Goal: Check status: Check status

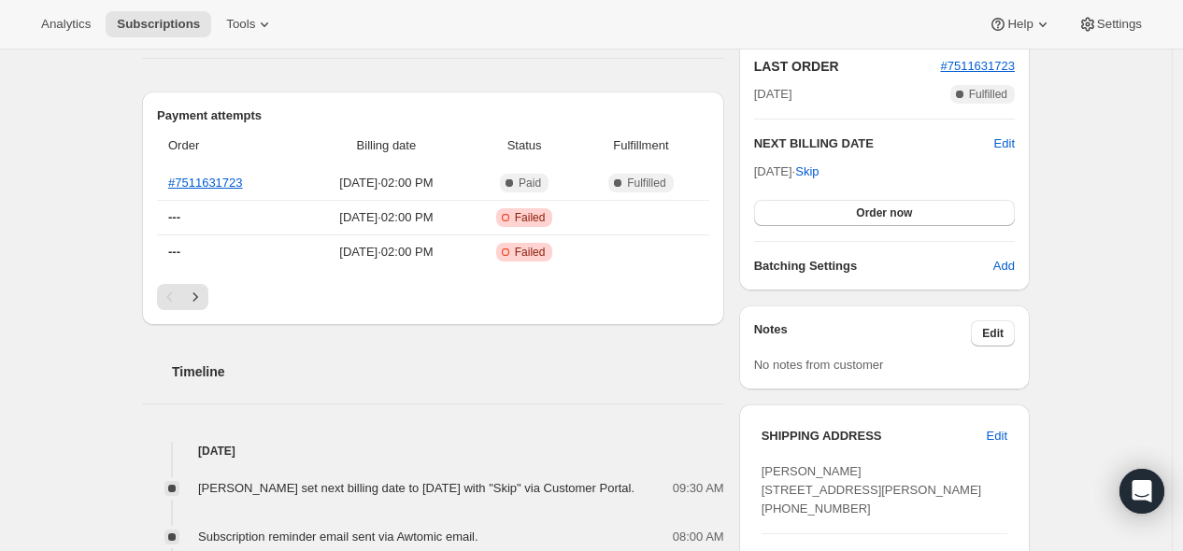
scroll to position [415, 0]
click at [348, 220] on span "[DATE] · 02:00 PM" at bounding box center [386, 216] width 156 height 19
click at [180, 250] on span "---" at bounding box center [174, 251] width 12 height 14
click at [176, 209] on span "---" at bounding box center [174, 216] width 12 height 14
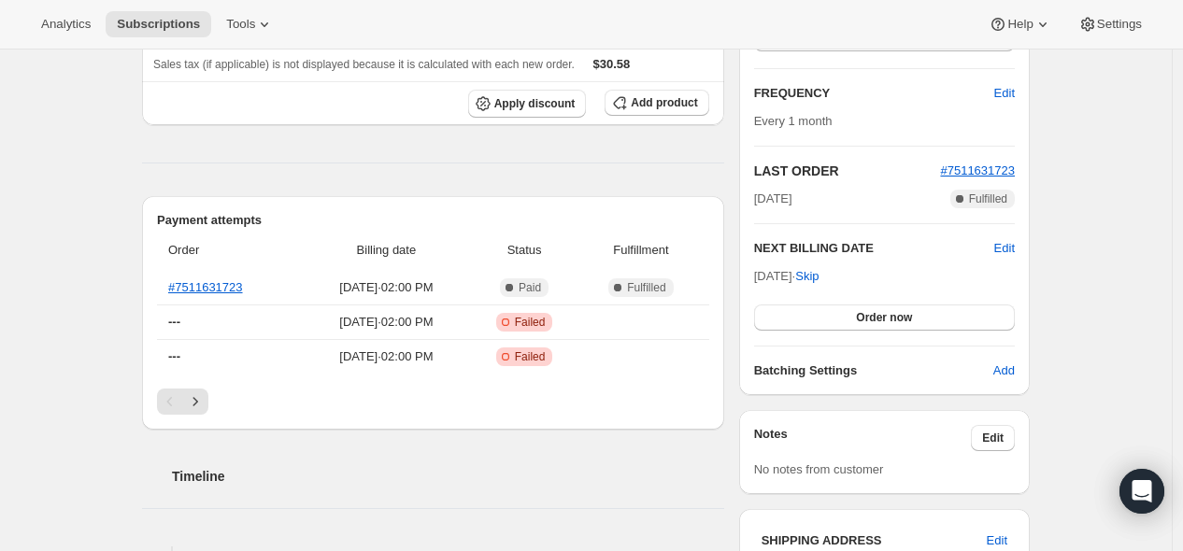
scroll to position [311, 0]
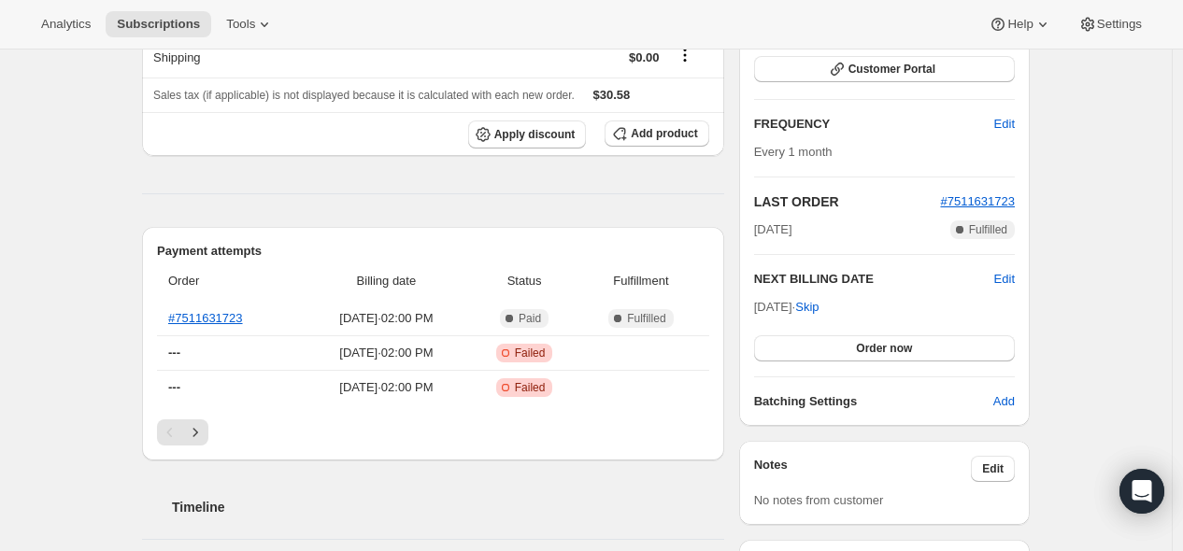
scroll to position [311, 0]
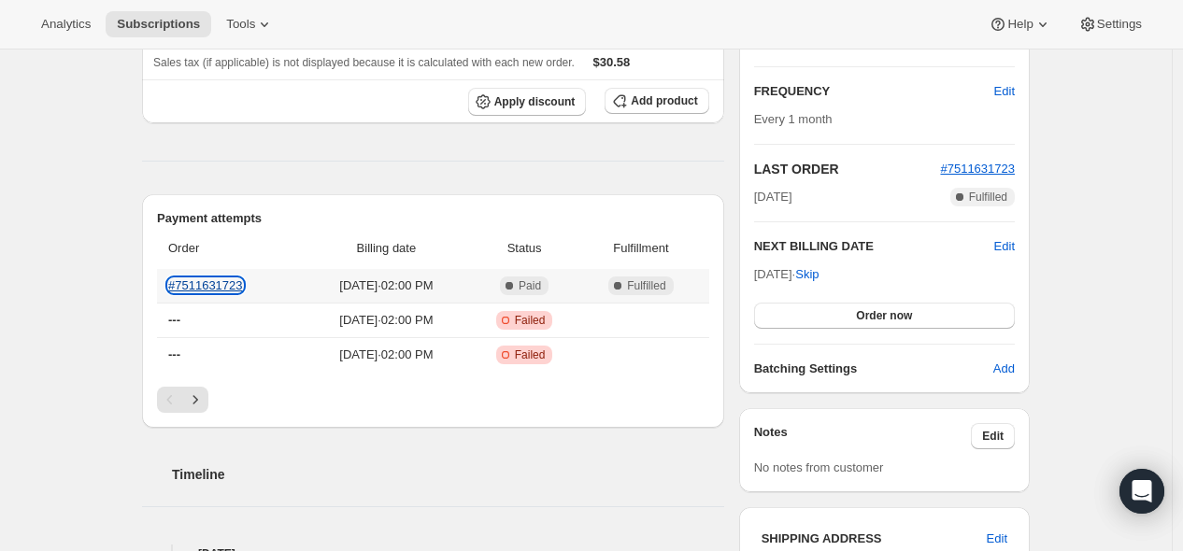
click at [222, 280] on link "#7511631723" at bounding box center [205, 285] width 75 height 14
